Goal: Task Accomplishment & Management: Use online tool/utility

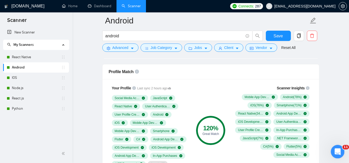
click at [336, 156] on div "Open Intercom Messenger" at bounding box center [336, 151] width 17 height 17
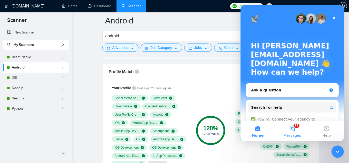
click at [292, 133] on button "11 Messages" at bounding box center [292, 131] width 34 height 21
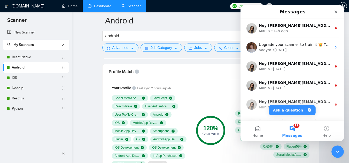
click at [99, 4] on link "Dashboard" at bounding box center [99, 6] width 23 height 4
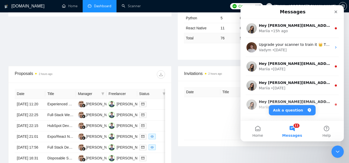
scroll to position [155, 0]
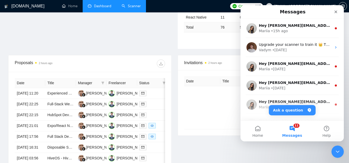
click at [134, 5] on link "Scanner" at bounding box center [131, 6] width 19 height 4
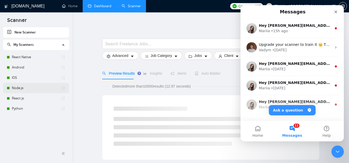
click at [39, 91] on link "Node.js" at bounding box center [36, 88] width 49 height 10
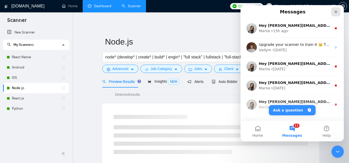
click at [335, 12] on icon "Close" at bounding box center [335, 12] width 3 height 3
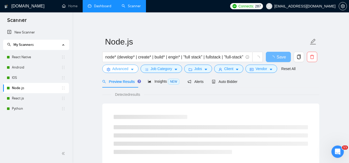
click at [116, 70] on span "Advanced" at bounding box center [120, 69] width 16 height 6
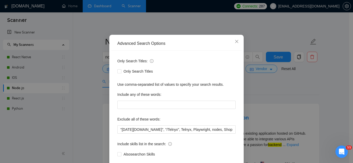
scroll to position [51, 0]
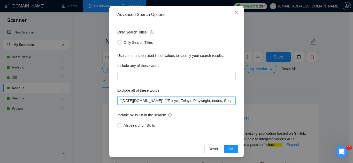
click at [117, 101] on input ""[DATE][DOMAIN_NAME]", "/Telnyx", Telnyx, Playwright, nodes, Shopify, "(Shopify…" at bounding box center [176, 101] width 118 height 8
paste input "hardware"
type input "hardware, "[DATE][DOMAIN_NAME]", "/Telnyx", Telnyx, Playwright, nodes, Shopify,…"
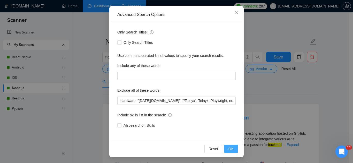
click at [228, 151] on span "OK" at bounding box center [230, 149] width 5 height 6
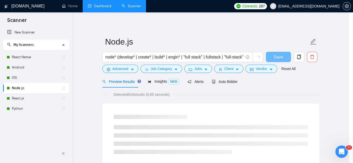
scroll to position [26, 0]
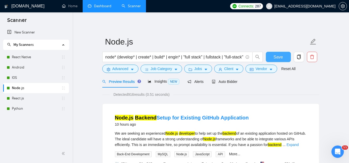
click at [276, 58] on span "Save" at bounding box center [277, 57] width 9 height 6
click at [48, 99] on link "React.js" at bounding box center [36, 98] width 49 height 10
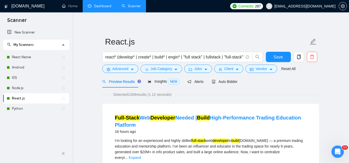
click at [48, 99] on link "React.js" at bounding box center [36, 98] width 49 height 10
click at [115, 69] on span "Advanced" at bounding box center [120, 69] width 16 height 6
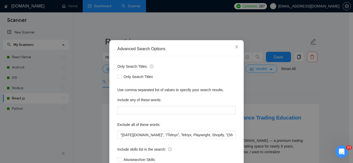
scroll to position [26, 0]
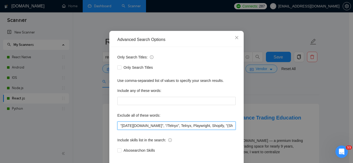
click at [118, 129] on input ""[DATE][DOMAIN_NAME]", "/Telnyx", Telnyx, Playwright, Shopify, "(Shopify", "Rea…" at bounding box center [176, 126] width 118 height 8
paste input "hardware"
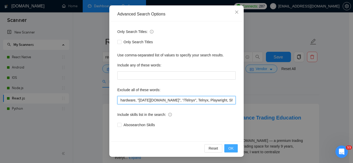
type input "hardware, "[DATE][DOMAIN_NAME]", "/Telnyx", Telnyx, Playwright, Shopify, "(Shop…"
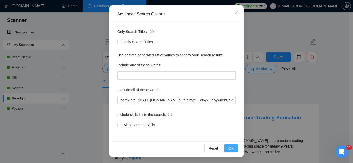
click at [228, 151] on span "OK" at bounding box center [230, 149] width 5 height 6
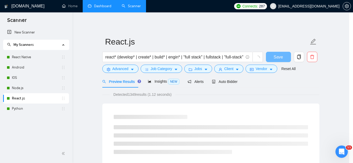
scroll to position [26, 0]
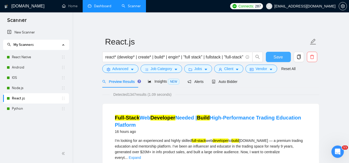
click at [278, 59] on span "Save" at bounding box center [277, 57] width 9 height 6
click at [40, 108] on link "Python" at bounding box center [36, 109] width 49 height 10
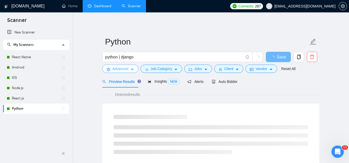
click at [115, 67] on span "Advanced" at bounding box center [120, 69] width 16 height 6
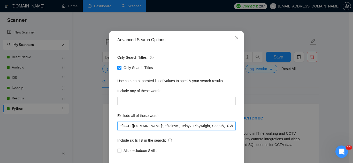
click at [119, 130] on input ""[DATE][DOMAIN_NAME]", "/Telnyx", Telnyx, Playwright, Shopify, "(Shopify", "Rea…" at bounding box center [176, 126] width 118 height 8
paste input "hardware"
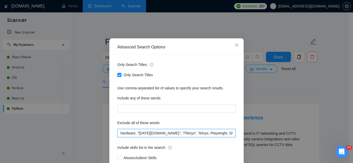
scroll to position [51, 0]
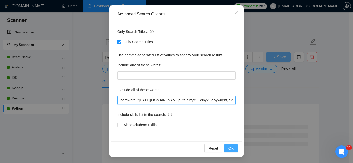
type input "hardware, "[DATE][DOMAIN_NAME]", "/Telnyx", Telnyx, Playwright, Shopify, "(Shop…"
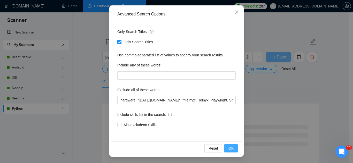
click at [229, 150] on span "OK" at bounding box center [230, 149] width 5 height 6
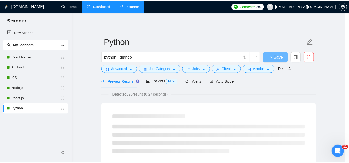
scroll to position [26, 0]
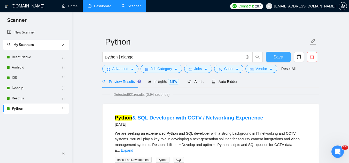
click at [279, 57] on span "Save" at bounding box center [277, 57] width 9 height 6
click at [43, 57] on link "React Native" at bounding box center [36, 57] width 49 height 10
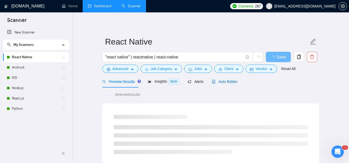
click at [228, 84] on div "Auto Bidder" at bounding box center [225, 82] width 26 height 6
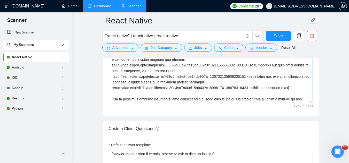
scroll to position [23, 0]
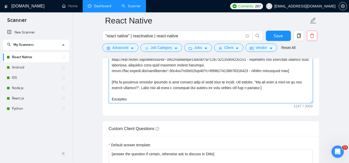
click at [157, 77] on textarea "Cover letter template:" at bounding box center [211, 45] width 204 height 116
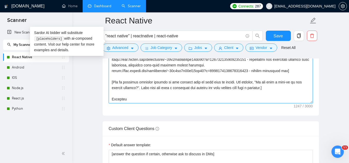
click at [157, 77] on textarea "Cover letter template:" at bounding box center [211, 45] width 204 height 116
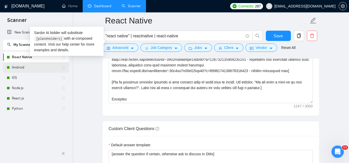
click at [26, 67] on link "Android" at bounding box center [36, 67] width 49 height 10
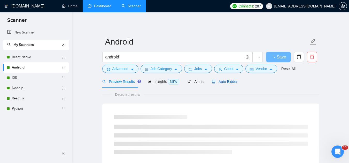
click at [217, 80] on span "Auto Bidder" at bounding box center [225, 82] width 26 height 4
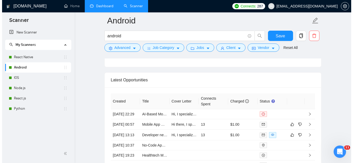
scroll to position [1291, 0]
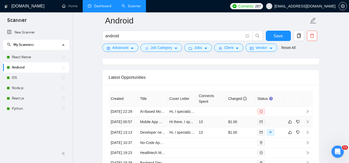
click at [145, 128] on td "Mobile App MVP Development for iOS/Android with Hardware Integration" at bounding box center [152, 122] width 29 height 11
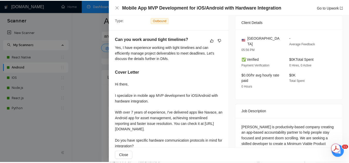
scroll to position [96, 0]
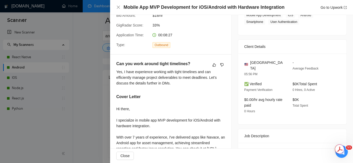
click at [96, 62] on div at bounding box center [176, 81] width 353 height 163
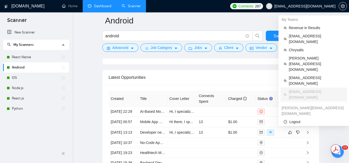
click at [316, 10] on span "[EMAIL_ADDRESS][DOMAIN_NAME]" at bounding box center [301, 6] width 76 height 17
click at [302, 47] on span "Chrysalis" at bounding box center [316, 50] width 55 height 6
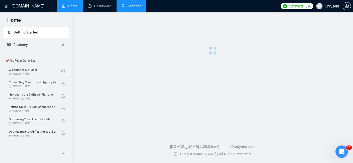
click at [128, 8] on link "Scanner" at bounding box center [131, 6] width 19 height 4
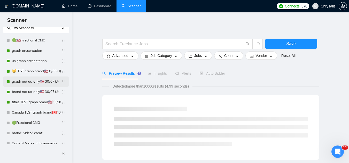
scroll to position [26, 0]
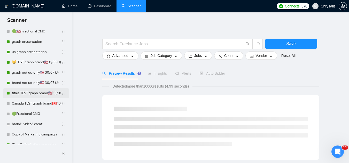
click at [38, 96] on link "titles TEST graph brand🇺🇸 10/06 (T)" at bounding box center [36, 93] width 49 height 10
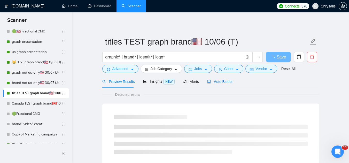
click at [219, 83] on span "Auto Bidder" at bounding box center [220, 82] width 26 height 4
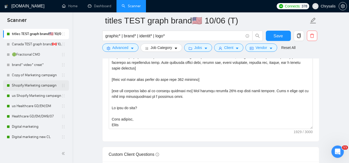
scroll to position [181, 0]
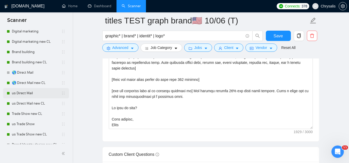
click at [38, 96] on link "us Direct Mail" at bounding box center [36, 93] width 49 height 10
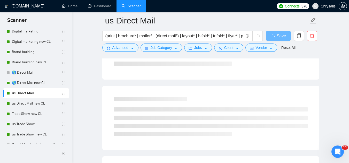
scroll to position [177, 0]
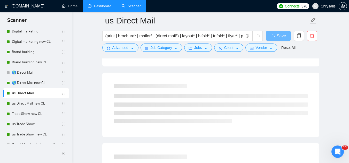
click at [100, 8] on link "Dashboard" at bounding box center [99, 6] width 23 height 4
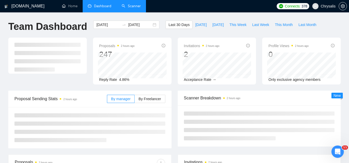
scroll to position [26, 0]
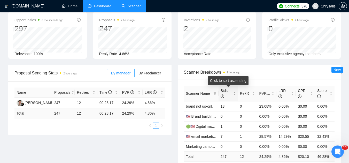
click at [235, 94] on div "Bids" at bounding box center [227, 93] width 15 height 11
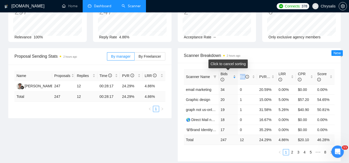
scroll to position [52, 0]
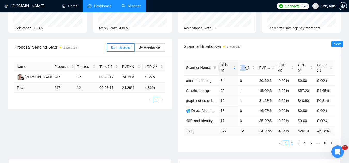
click at [290, 144] on link "2" at bounding box center [292, 144] width 6 height 6
click at [206, 101] on link "😸TEST graph brand🇺🇸 6/08 (J)" at bounding box center [212, 101] width 52 height 4
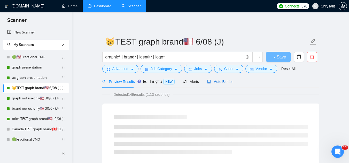
click at [218, 84] on span "Auto Bidder" at bounding box center [220, 82] width 26 height 4
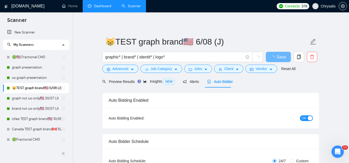
radio input "false"
radio input "true"
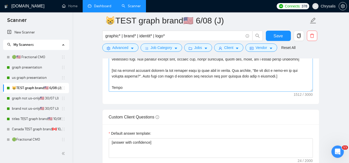
scroll to position [774, 0]
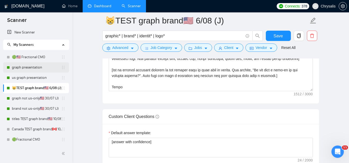
click at [35, 71] on link "graph presentation" at bounding box center [36, 67] width 49 height 10
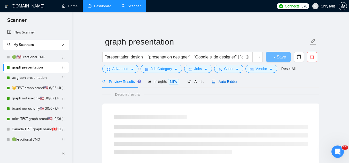
click at [220, 84] on span "Auto Bidder" at bounding box center [225, 82] width 26 height 4
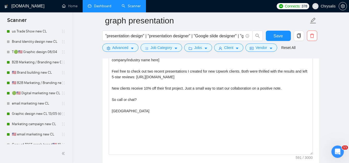
scroll to position [439, 0]
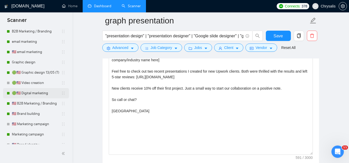
click at [32, 97] on link "🟢🇺🇸 Digital marketing" at bounding box center [36, 93] width 49 height 10
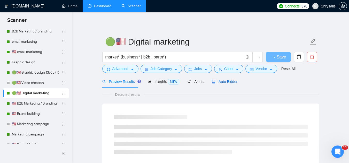
click at [219, 81] on span "Auto Bidder" at bounding box center [225, 82] width 26 height 4
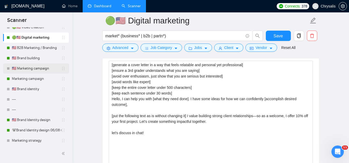
scroll to position [496, 0]
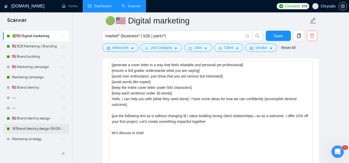
click at [42, 130] on link "🐨Brand Identity design 06/08 (J)" at bounding box center [36, 129] width 49 height 10
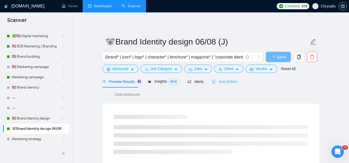
click at [224, 85] on div "Auto Bidder" at bounding box center [225, 82] width 26 height 12
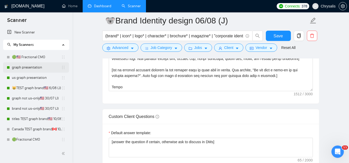
click at [36, 71] on link "graph presentation" at bounding box center [36, 67] width 49 height 10
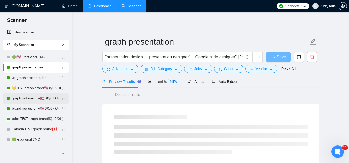
click at [26, 97] on link "graph not us-only🇺🇸 30/07 (J)" at bounding box center [36, 98] width 49 height 10
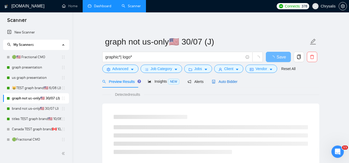
click at [221, 84] on div "Auto Bidder" at bounding box center [225, 82] width 26 height 6
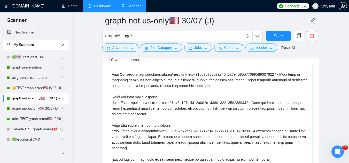
scroll to position [671, 0]
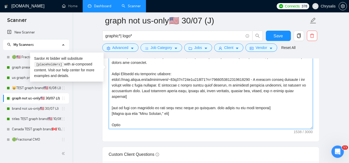
drag, startPoint x: 112, startPoint y: 102, endPoint x: 274, endPoint y: 102, distance: 162.1
click at [274, 102] on textarea "Cover letter template:" at bounding box center [211, 71] width 204 height 116
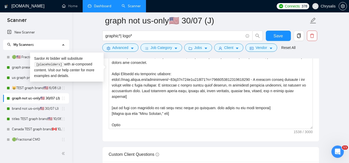
click at [327, 6] on span "Chrysalis" at bounding box center [327, 6] width 15 height 0
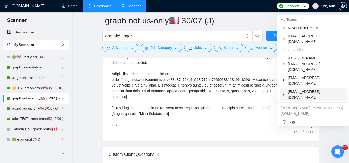
click at [299, 89] on span "[EMAIL_ADDRESS][DOMAIN_NAME]" at bounding box center [316, 94] width 56 height 11
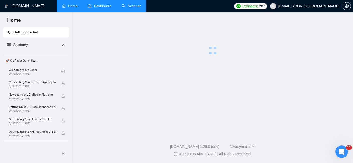
click at [102, 8] on link "Dashboard" at bounding box center [99, 6] width 23 height 4
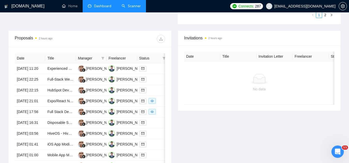
scroll to position [181, 0]
click at [132, 7] on link "Scanner" at bounding box center [131, 6] width 19 height 4
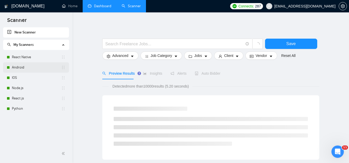
click at [33, 68] on link "Android" at bounding box center [36, 67] width 49 height 10
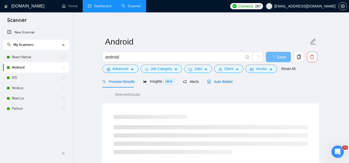
click at [223, 81] on span "Auto Bidder" at bounding box center [220, 82] width 26 height 4
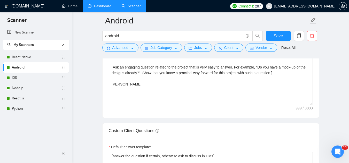
scroll to position [697, 0]
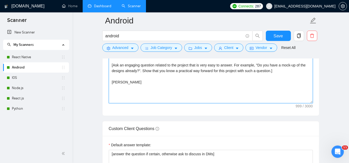
click at [146, 83] on textarea "Hi [client name], I specialize in [what they need done]. [Make the whole cover …" at bounding box center [211, 45] width 204 height 116
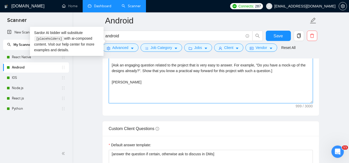
click at [146, 83] on textarea "Hi [client name], I specialize in [what they need done]. [Make the whole cover …" at bounding box center [211, 45] width 204 height 116
paste textarea "ask if they are available to meet over zoom [DATE] or [DATE]. this should be th…"
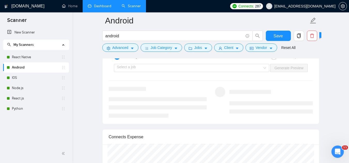
scroll to position [1033, 0]
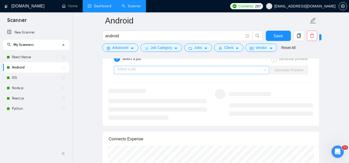
type textarea "Hi [client name], I specialize in [what they need done]. [Make the whole cover …"
click at [149, 72] on input "search" at bounding box center [190, 70] width 146 height 8
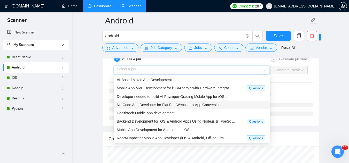
click at [165, 104] on span "No-Code App Developer for Flat Fee Website-to-App Conversion" at bounding box center [169, 105] width 104 height 4
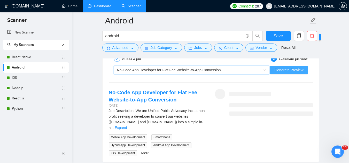
click at [286, 72] on span "Generate Preview" at bounding box center [288, 70] width 29 height 6
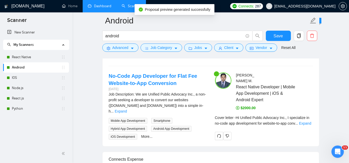
scroll to position [1058, 0]
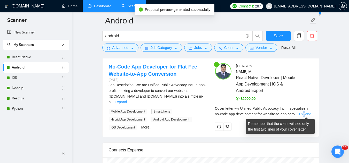
click at [305, 114] on link "Expand" at bounding box center [305, 114] width 12 height 4
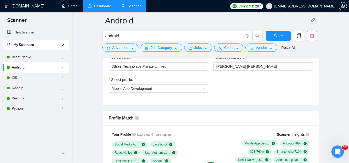
scroll to position [181, 0]
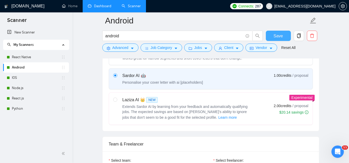
click at [272, 35] on button "Save" at bounding box center [278, 36] width 25 height 10
click at [37, 58] on link "React Native" at bounding box center [36, 57] width 49 height 10
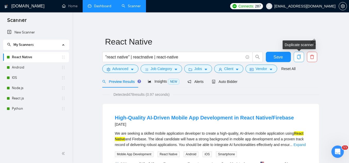
click at [298, 58] on icon "copy" at bounding box center [298, 57] width 5 height 5
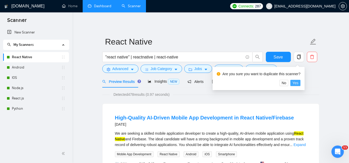
click at [296, 82] on span "Yes" at bounding box center [295, 83] width 6 height 6
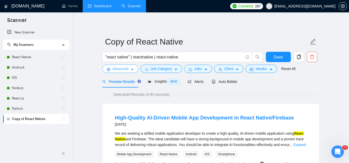
click at [123, 72] on span "Advanced" at bounding box center [120, 69] width 16 height 6
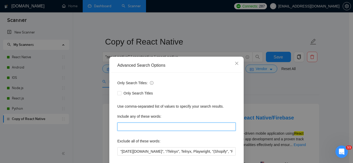
click at [156, 127] on input "text" at bounding box center [176, 127] width 118 height 8
paste input "ecommerce | "e-commerce" | "e commerce" | "e - commerce" | ecomm | "e comm" | "…"
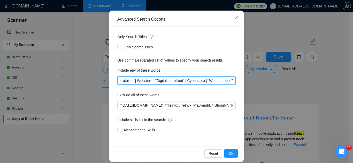
scroll to position [51, 0]
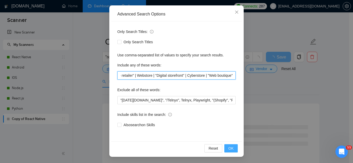
type input "ecommerce | "e-commerce" | "e commerce" | "e - commerce" | ecomm | "e comm" | "…"
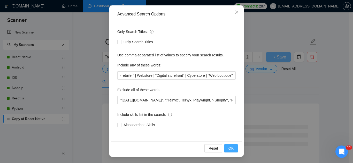
scroll to position [0, 0]
click at [230, 151] on span "OK" at bounding box center [230, 149] width 5 height 6
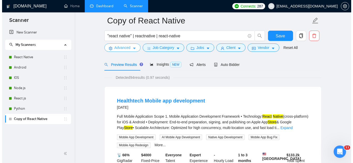
scroll to position [26, 0]
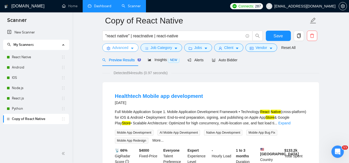
click at [122, 47] on span "Advanced" at bounding box center [120, 48] width 16 height 6
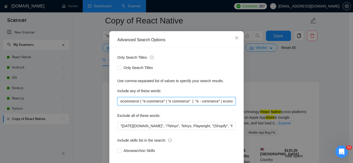
click at [147, 106] on input "ecommerce | "e-commerce" | "e commerce" | "e - commerce" | ecomm | "e comm" | "…" at bounding box center [176, 101] width 118 height 8
paste input "(ecommerce | "e-commerce" | "e commerce" | "e - commerce" | ecomm | "e comm" | …"
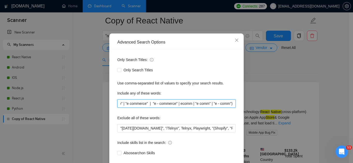
scroll to position [51, 0]
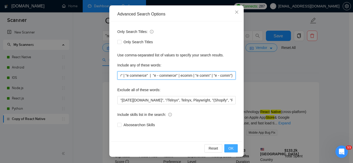
type input "(ecommerce | "e-commerce" | "e commerce" | "e - commerce" | ecomm | "e comm" | …"
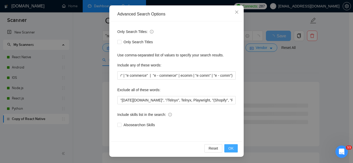
scroll to position [0, 0]
click at [228, 150] on span "OK" at bounding box center [230, 149] width 5 height 6
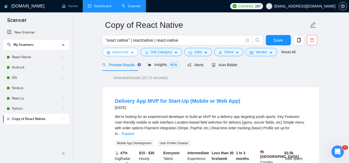
scroll to position [26, 0]
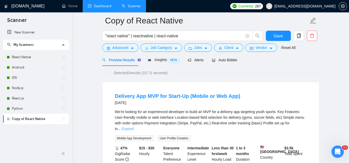
click at [134, 127] on link "Expand" at bounding box center [128, 129] width 12 height 4
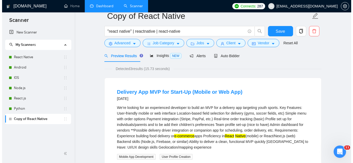
scroll to position [0, 0]
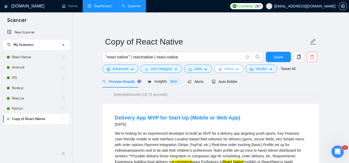
click at [222, 70] on button "Client" at bounding box center [228, 69] width 29 height 8
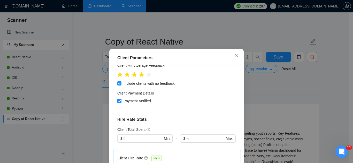
scroll to position [78, 0]
click at [235, 56] on icon "close" at bounding box center [236, 56] width 4 height 4
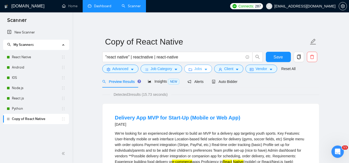
click at [194, 69] on span "Jobs" at bounding box center [198, 69] width 8 height 6
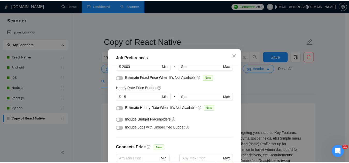
scroll to position [0, 0]
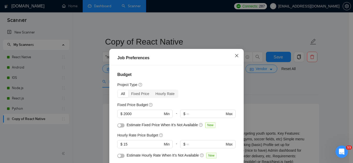
click at [234, 57] on icon "close" at bounding box center [236, 56] width 4 height 4
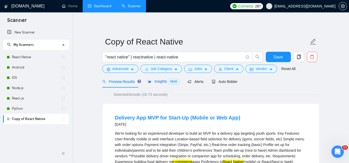
click at [158, 82] on span "Insights NEW" at bounding box center [163, 82] width 31 height 4
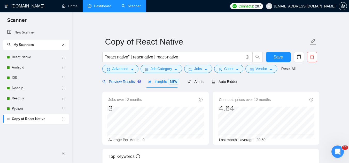
click at [116, 80] on span "Preview Results" at bounding box center [120, 82] width 37 height 4
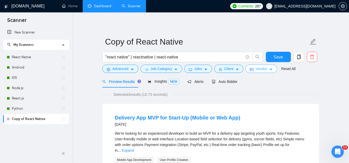
click at [256, 70] on span "Vendor" at bounding box center [260, 69] width 11 height 6
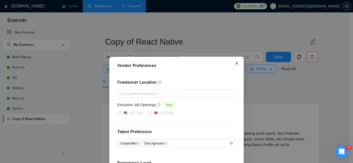
click at [234, 62] on icon "close" at bounding box center [236, 63] width 4 height 4
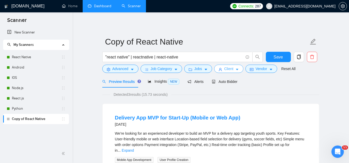
click at [226, 69] on span "Client" at bounding box center [228, 69] width 9 height 6
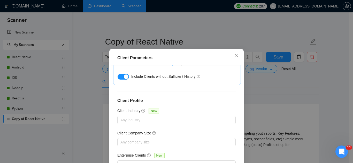
scroll to position [207, 0]
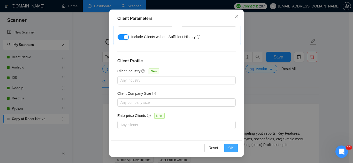
click at [229, 148] on span "OK" at bounding box center [230, 148] width 5 height 6
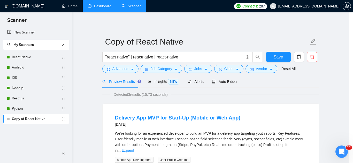
scroll to position [21, 0]
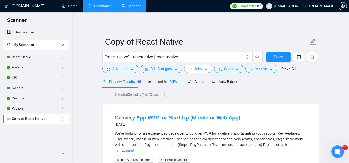
click at [192, 68] on button "Jobs" at bounding box center [198, 69] width 28 height 8
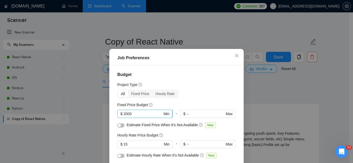
click at [148, 113] on input "2000" at bounding box center [142, 114] width 39 height 6
type input "2"
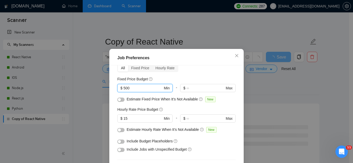
scroll to position [52, 0]
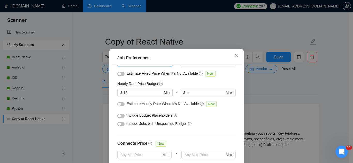
type input "500"
click at [121, 124] on button "button" at bounding box center [120, 124] width 7 height 4
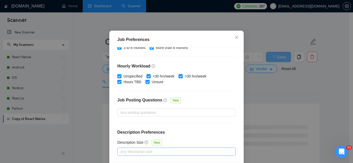
scroll to position [39, 0]
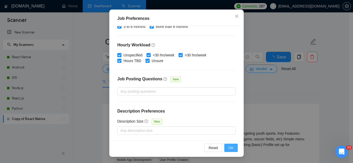
click at [230, 151] on button "OK" at bounding box center [230, 148] width 13 height 8
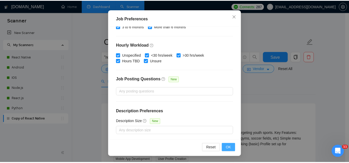
scroll to position [21, 0]
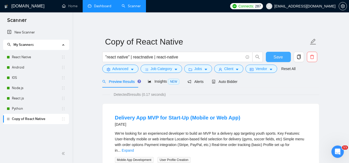
click at [273, 61] on button "Save" at bounding box center [278, 57] width 25 height 10
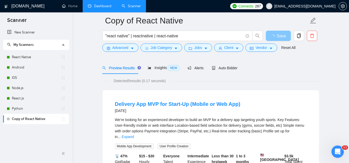
scroll to position [52, 0]
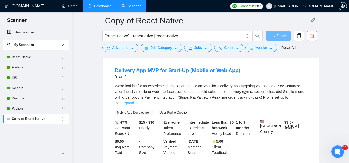
click at [134, 101] on link "Expand" at bounding box center [128, 103] width 12 height 4
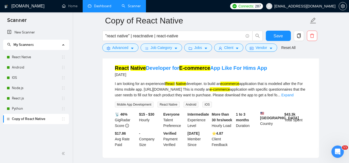
scroll to position [207, 0]
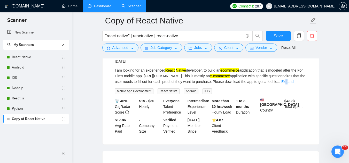
click at [293, 84] on link "Expand" at bounding box center [287, 82] width 12 height 4
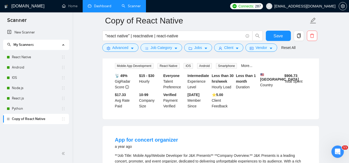
scroll to position [516, 0]
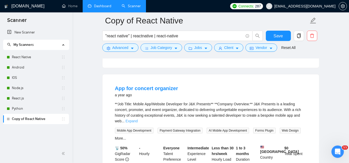
click at [138, 119] on link "Expand" at bounding box center [131, 121] width 12 height 4
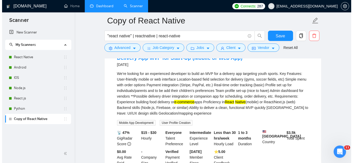
scroll to position [0, 0]
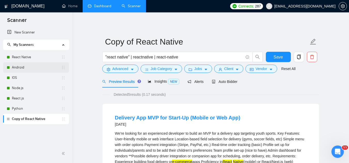
click at [35, 66] on link "Android" at bounding box center [36, 67] width 49 height 10
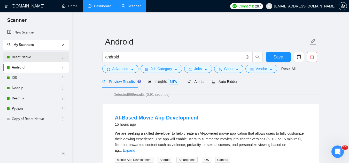
click at [44, 57] on link "React Native" at bounding box center [36, 57] width 49 height 10
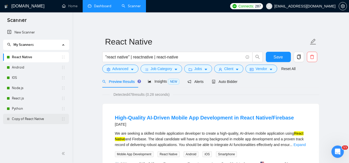
click at [41, 119] on link "Copy of React Native" at bounding box center [36, 119] width 49 height 10
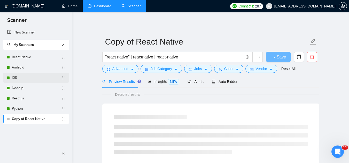
click at [33, 76] on link "IOS" at bounding box center [36, 78] width 49 height 10
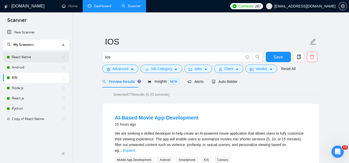
click at [43, 56] on link "React Native" at bounding box center [36, 57] width 49 height 10
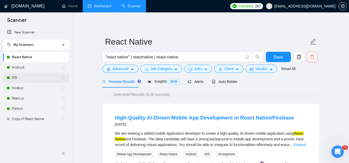
click at [51, 80] on link "IOS" at bounding box center [36, 78] width 49 height 10
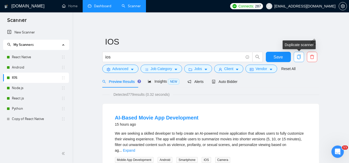
click at [297, 58] on icon "copy" at bounding box center [298, 57] width 5 height 5
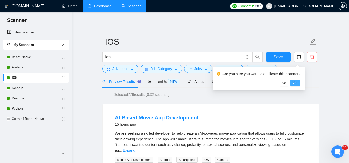
click at [297, 85] on span "Yes" at bounding box center [295, 83] width 6 height 6
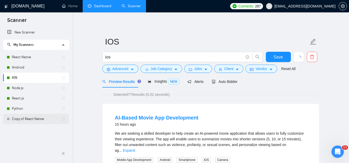
click at [24, 123] on link "Copy of React Native" at bounding box center [36, 119] width 49 height 10
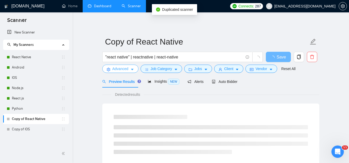
click at [121, 71] on span "Advanced" at bounding box center [120, 69] width 16 height 6
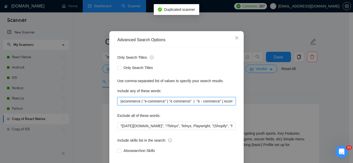
click at [147, 106] on input "(ecommerce | "e-commerce" | "e commerce" | "e - commerce" | ecomm | "e comm" | …" at bounding box center [176, 101] width 118 height 8
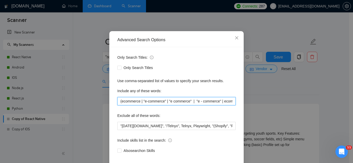
click at [147, 106] on input "(ecommerce | "e-commerce" | "e commerce" | "e - commerce" | ecomm | "e comm" | …" at bounding box center [176, 101] width 118 height 8
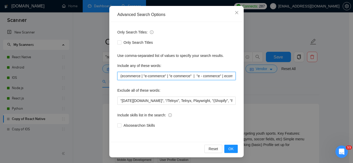
scroll to position [51, 0]
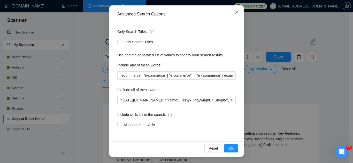
click at [235, 14] on icon "close" at bounding box center [236, 12] width 4 height 4
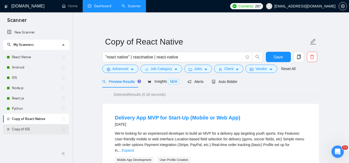
click at [17, 132] on link "Copy of IOS" at bounding box center [36, 129] width 49 height 10
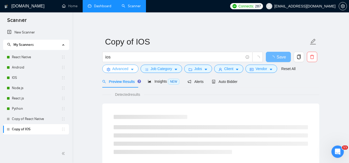
click at [120, 72] on span "Advanced" at bounding box center [120, 69] width 16 height 6
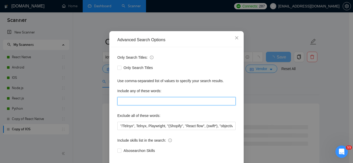
click at [138, 106] on input "text" at bounding box center [176, 101] width 118 height 8
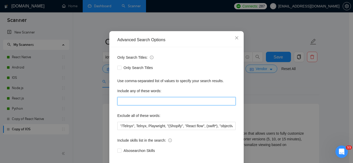
paste input "(ecommerce | "e-commerce" | "e commerce" | "e - commerce" | ecomm | "e comm" | …"
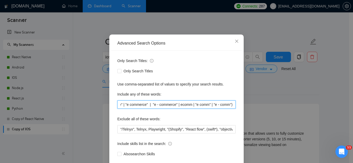
scroll to position [51, 0]
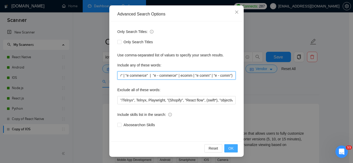
type input "(ecommerce | "e-commerce" | "e commerce" | "e - commerce" | ecomm | "e comm" | …"
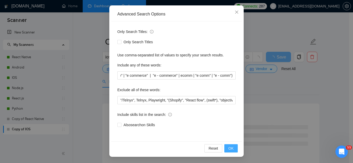
scroll to position [0, 0]
click at [228, 149] on span "OK" at bounding box center [230, 149] width 5 height 6
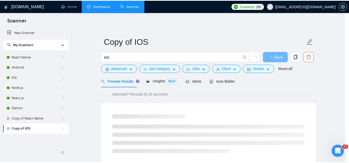
scroll to position [26, 0]
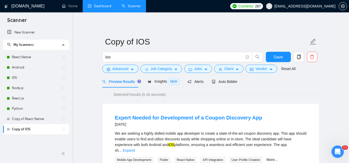
click at [135, 149] on link "Expand" at bounding box center [129, 151] width 12 height 4
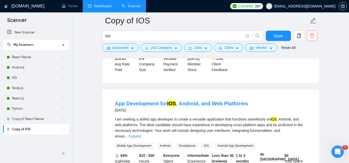
scroll to position [155, 0]
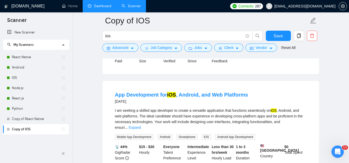
click at [296, 129] on div "I am seeking a skilled app developer to create a versatile application that fun…" at bounding box center [211, 124] width 192 height 32
click at [141, 126] on link "Expand" at bounding box center [135, 128] width 12 height 4
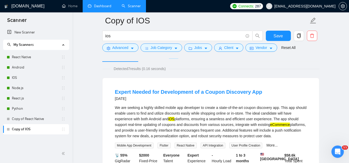
scroll to position [0, 0]
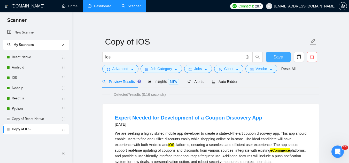
click at [276, 57] on span "Save" at bounding box center [277, 57] width 9 height 6
